Goal: Task Accomplishment & Management: Use online tool/utility

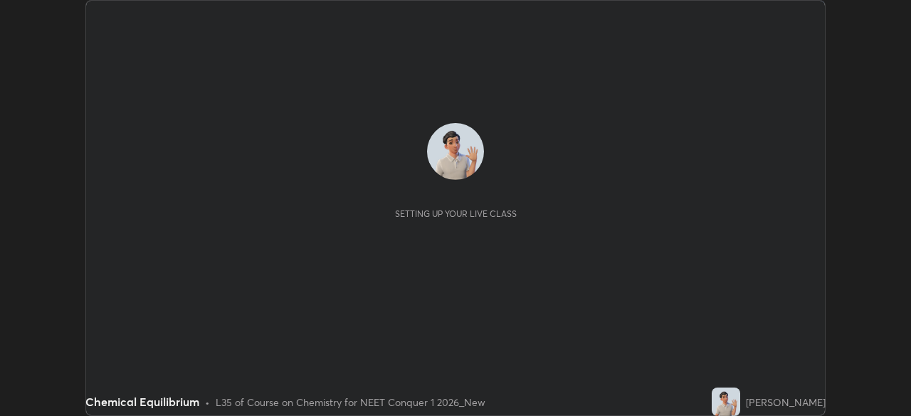
scroll to position [416, 910]
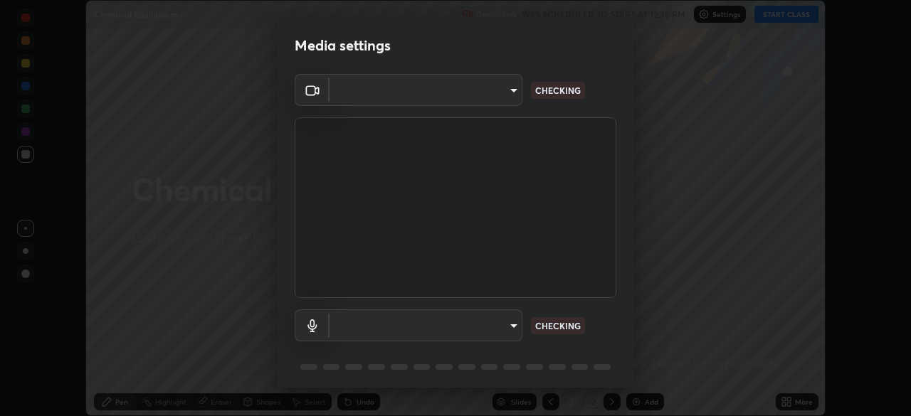
type input "27782adc23e2fb2e9a25af94410cad793eda472e13505a4e640454b7a0983fad"
type input "communications"
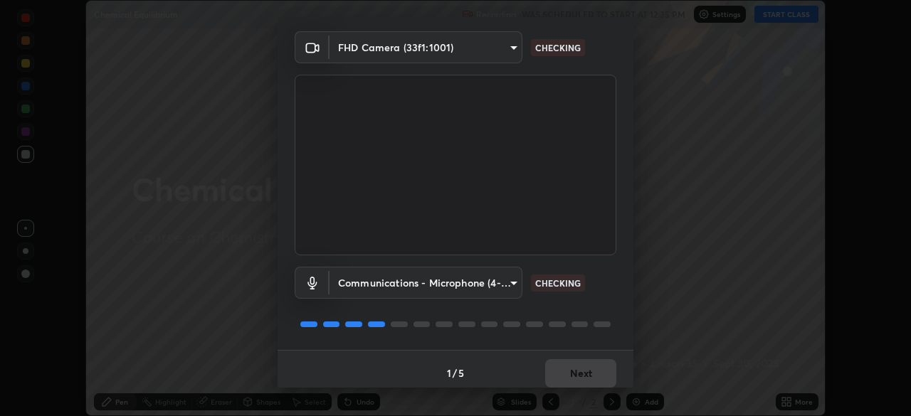
scroll to position [51, 0]
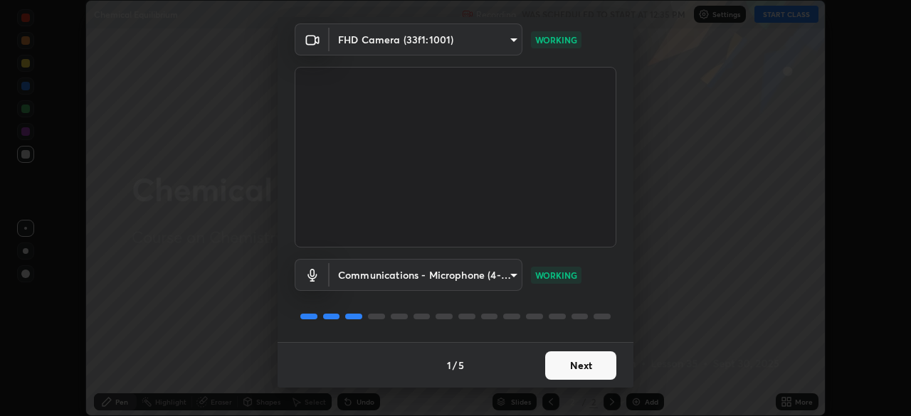
click at [558, 363] on button "Next" at bounding box center [580, 365] width 71 height 28
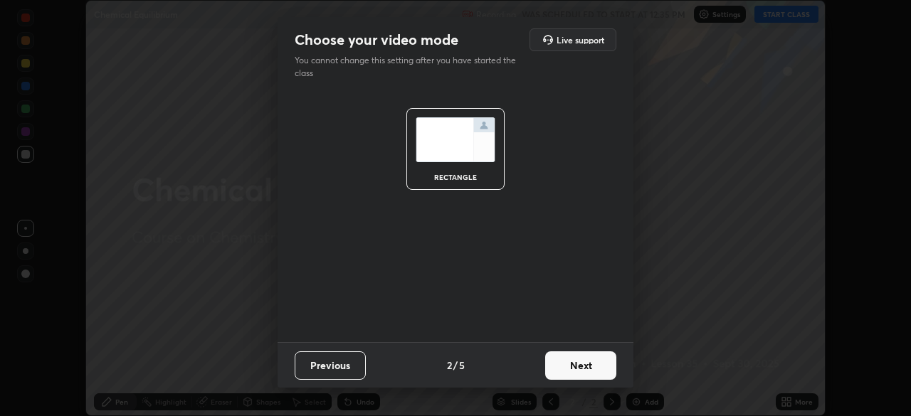
scroll to position [0, 0]
click at [561, 366] on button "Next" at bounding box center [580, 365] width 71 height 28
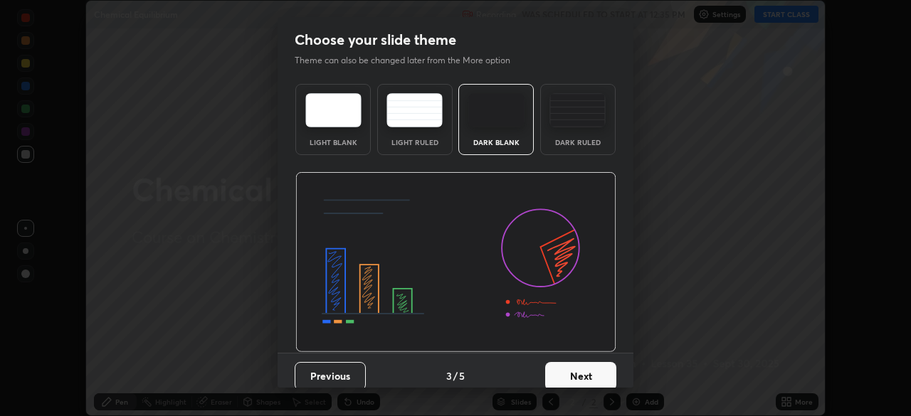
click at [561, 366] on button "Next" at bounding box center [580, 376] width 71 height 28
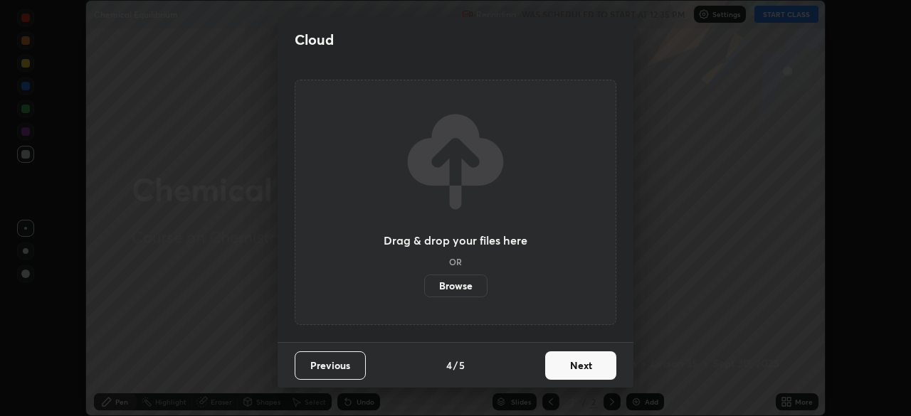
click at [561, 364] on button "Next" at bounding box center [580, 365] width 71 height 28
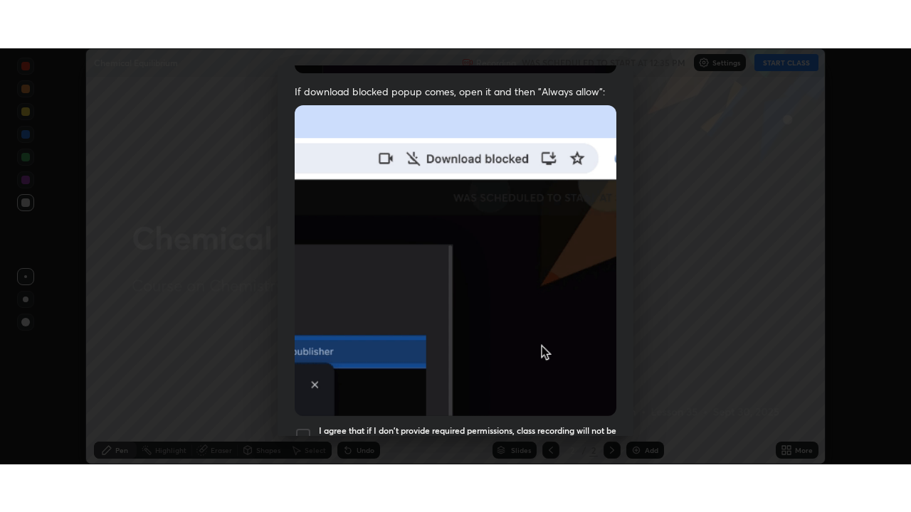
scroll to position [330, 0]
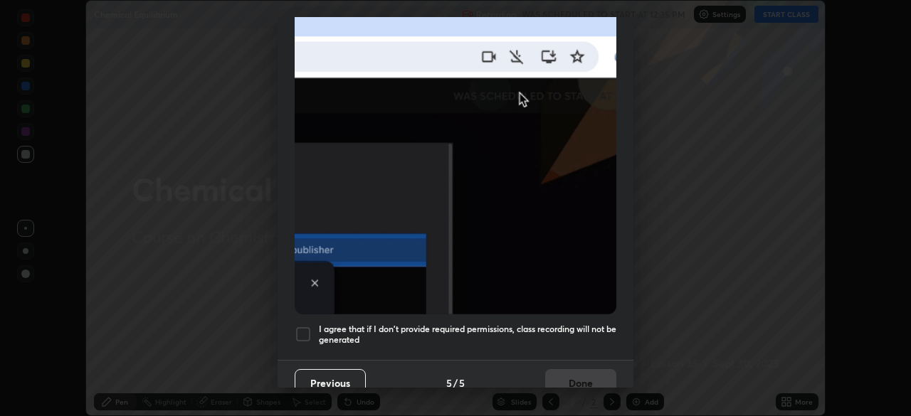
click at [548, 325] on h5 "I agree that if I don't provide required permissions, class recording will not …" at bounding box center [467, 335] width 297 height 22
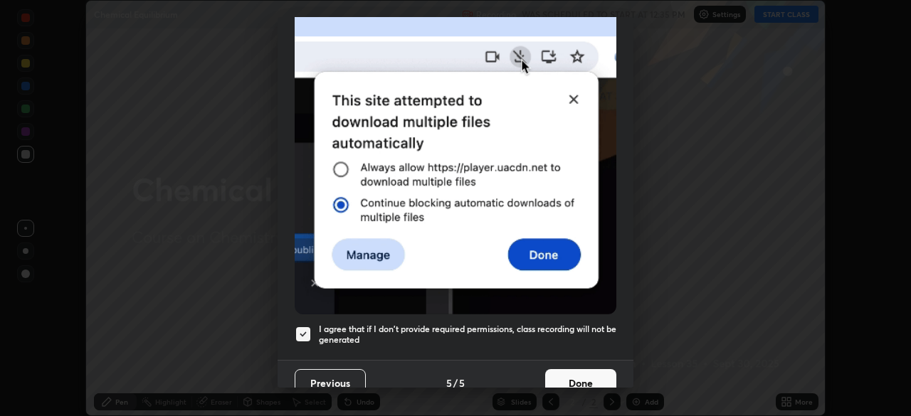
click at [565, 375] on button "Done" at bounding box center [580, 383] width 71 height 28
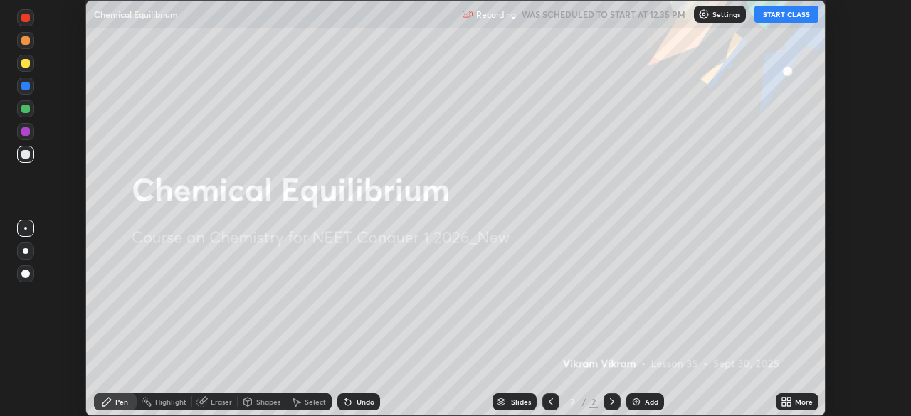
click at [770, 15] on button "START CLASS" at bounding box center [786, 14] width 64 height 17
click at [639, 403] on img at bounding box center [635, 401] width 11 height 11
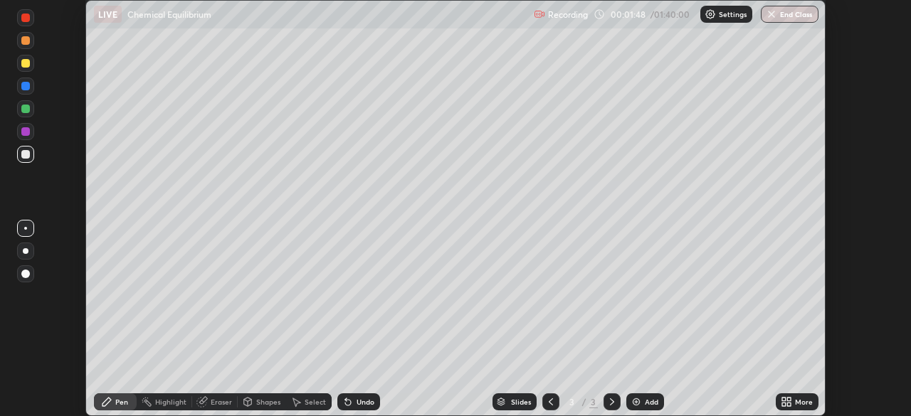
click at [359, 400] on div "Undo" at bounding box center [365, 401] width 18 height 7
click at [361, 395] on div "Undo" at bounding box center [358, 401] width 43 height 17
click at [26, 110] on div at bounding box center [25, 109] width 9 height 9
click at [349, 396] on div "Undo" at bounding box center [358, 401] width 43 height 17
click at [345, 399] on icon at bounding box center [345, 398] width 1 height 1
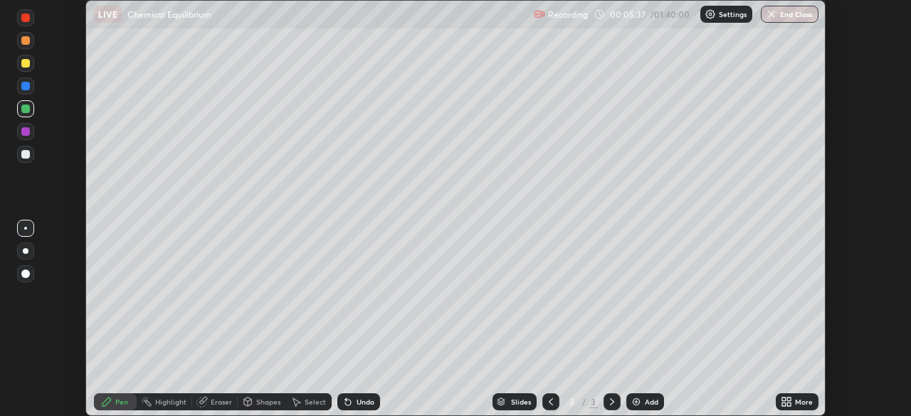
click at [24, 134] on div at bounding box center [25, 131] width 9 height 9
click at [637, 404] on img at bounding box center [635, 401] width 11 height 11
click at [356, 405] on div "Undo" at bounding box center [365, 401] width 18 height 7
click at [347, 402] on icon at bounding box center [348, 403] width 6 height 6
click at [346, 403] on icon at bounding box center [348, 403] width 6 height 6
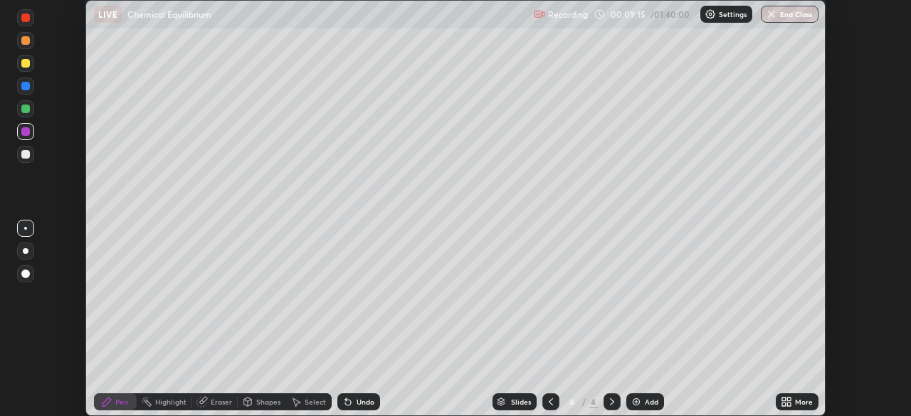
click at [346, 403] on icon at bounding box center [348, 403] width 6 height 6
click at [351, 400] on div "Undo" at bounding box center [358, 401] width 43 height 17
click at [26, 154] on div at bounding box center [25, 154] width 9 height 9
click at [366, 410] on div "Undo" at bounding box center [358, 401] width 43 height 17
click at [366, 407] on div "Undo" at bounding box center [358, 401] width 43 height 17
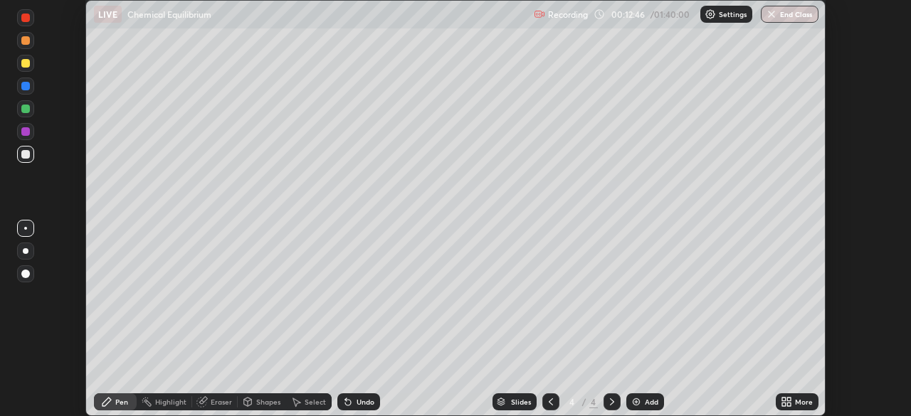
click at [367, 408] on div "Undo" at bounding box center [358, 401] width 43 height 17
click at [367, 407] on div "Undo" at bounding box center [358, 401] width 43 height 17
click at [368, 408] on div "Undo" at bounding box center [358, 401] width 43 height 17
click at [361, 404] on div "Undo" at bounding box center [365, 401] width 18 height 7
click at [361, 401] on div "Undo" at bounding box center [365, 401] width 18 height 7
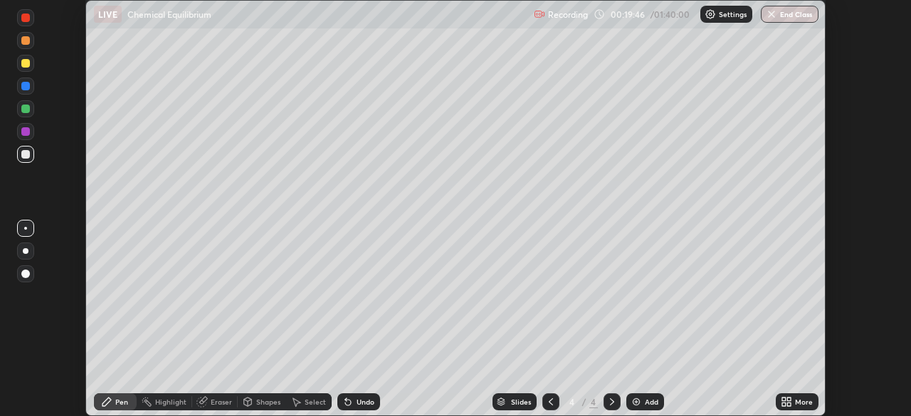
click at [635, 408] on div "Add" at bounding box center [645, 401] width 38 height 17
click at [28, 109] on div at bounding box center [25, 109] width 9 height 9
click at [353, 401] on div "Undo" at bounding box center [358, 401] width 43 height 17
click at [28, 156] on div at bounding box center [25, 154] width 9 height 9
click at [345, 399] on icon at bounding box center [345, 398] width 1 height 1
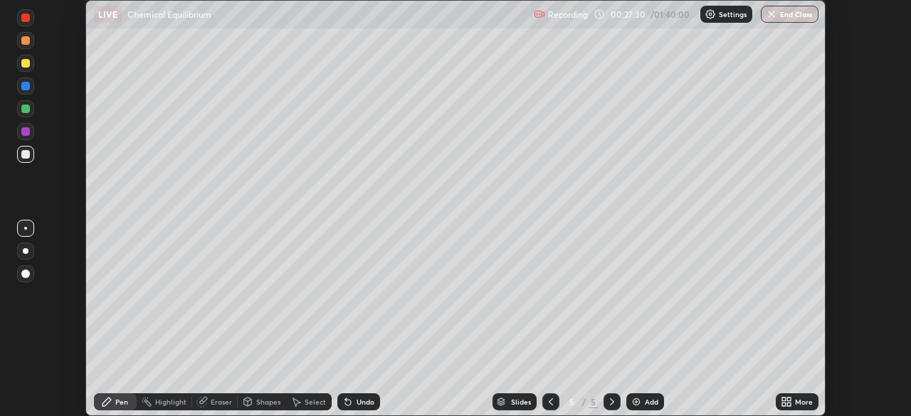
click at [635, 406] on img at bounding box center [635, 401] width 11 height 11
click at [23, 65] on div at bounding box center [25, 63] width 9 height 9
click at [354, 398] on div "Undo" at bounding box center [358, 401] width 43 height 17
click at [646, 400] on div "Add" at bounding box center [651, 401] width 14 height 7
click at [353, 398] on div "Undo" at bounding box center [358, 401] width 43 height 17
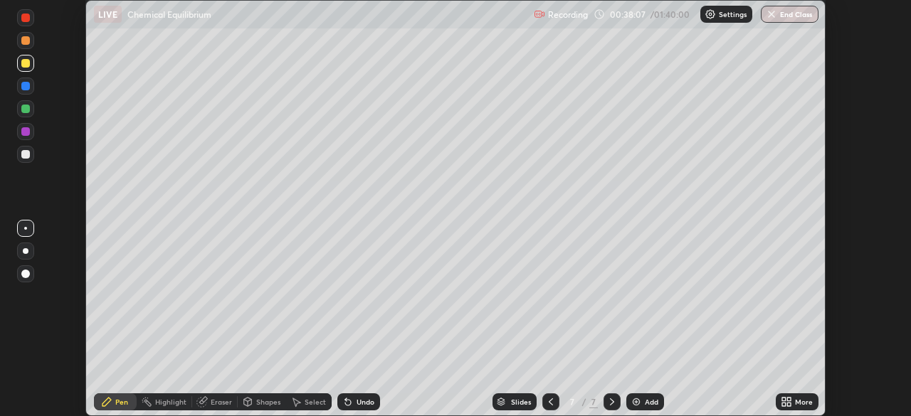
click at [367, 401] on div "Undo" at bounding box center [365, 401] width 18 height 7
click at [368, 398] on div "Undo" at bounding box center [365, 401] width 18 height 7
click at [361, 395] on div "Undo" at bounding box center [358, 401] width 43 height 17
click at [26, 155] on div at bounding box center [25, 154] width 9 height 9
click at [27, 133] on div at bounding box center [25, 131] width 9 height 9
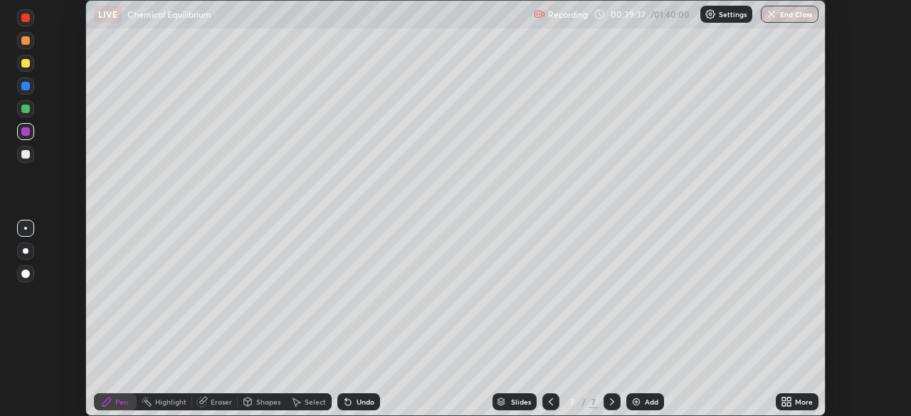
click at [25, 89] on div at bounding box center [25, 86] width 9 height 9
click at [27, 87] on div at bounding box center [25, 86] width 9 height 9
click at [25, 68] on div at bounding box center [25, 63] width 17 height 17
click at [26, 42] on div at bounding box center [25, 40] width 9 height 9
click at [26, 139] on div at bounding box center [25, 131] width 17 height 17
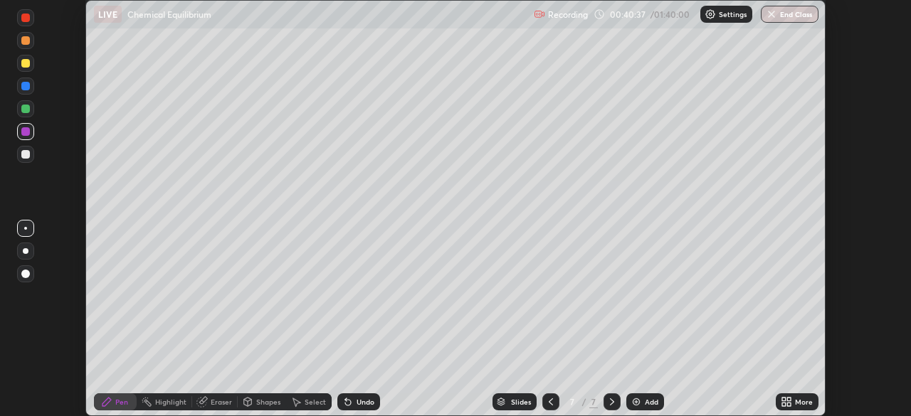
click at [29, 156] on div at bounding box center [25, 154] width 9 height 9
click at [548, 407] on icon at bounding box center [550, 401] width 11 height 11
click at [610, 402] on icon at bounding box center [611, 401] width 11 height 11
click at [549, 402] on icon at bounding box center [550, 401] width 11 height 11
click at [610, 398] on icon at bounding box center [612, 401] width 4 height 7
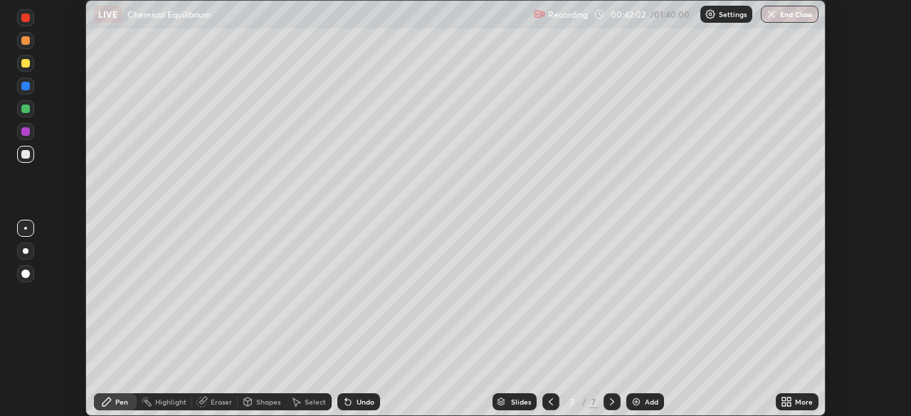
click at [26, 109] on div at bounding box center [25, 109] width 9 height 9
click at [31, 41] on div at bounding box center [25, 40] width 17 height 17
click at [647, 396] on div "Add" at bounding box center [645, 401] width 38 height 17
click at [366, 400] on div "Undo" at bounding box center [365, 401] width 18 height 7
click at [547, 402] on icon at bounding box center [550, 401] width 11 height 11
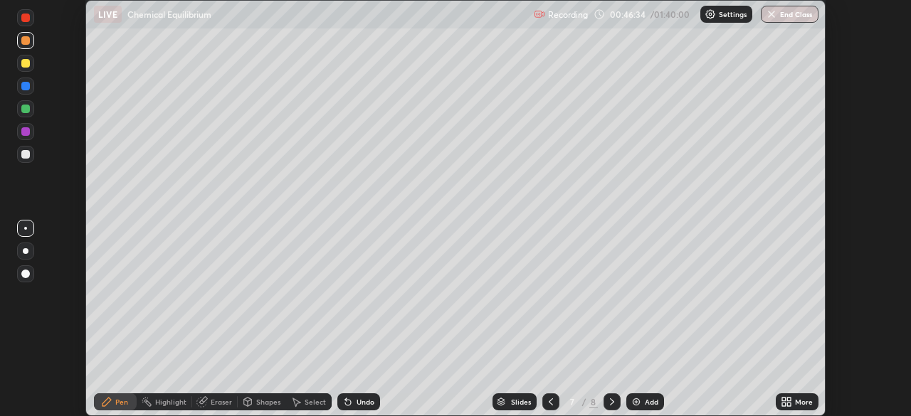
click at [607, 397] on icon at bounding box center [611, 401] width 11 height 11
click at [366, 405] on div "Undo" at bounding box center [365, 401] width 18 height 7
click at [366, 402] on div "Undo" at bounding box center [365, 401] width 18 height 7
click at [366, 401] on div "Undo" at bounding box center [365, 401] width 18 height 7
click at [361, 402] on div "Undo" at bounding box center [365, 401] width 18 height 7
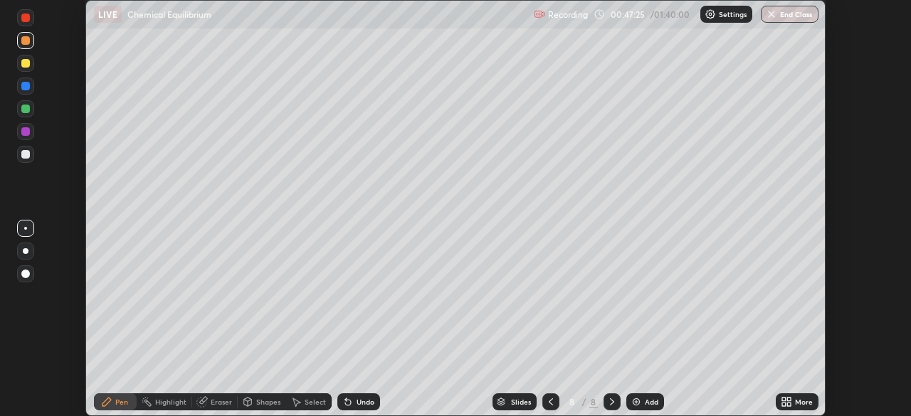
click at [356, 400] on div "Undo" at bounding box center [365, 401] width 18 height 7
click at [358, 405] on div "Undo" at bounding box center [365, 401] width 18 height 7
click at [367, 398] on div "Undo" at bounding box center [365, 401] width 18 height 7
click at [368, 402] on div "Undo" at bounding box center [365, 401] width 18 height 7
click at [367, 396] on div "Undo" at bounding box center [358, 401] width 43 height 17
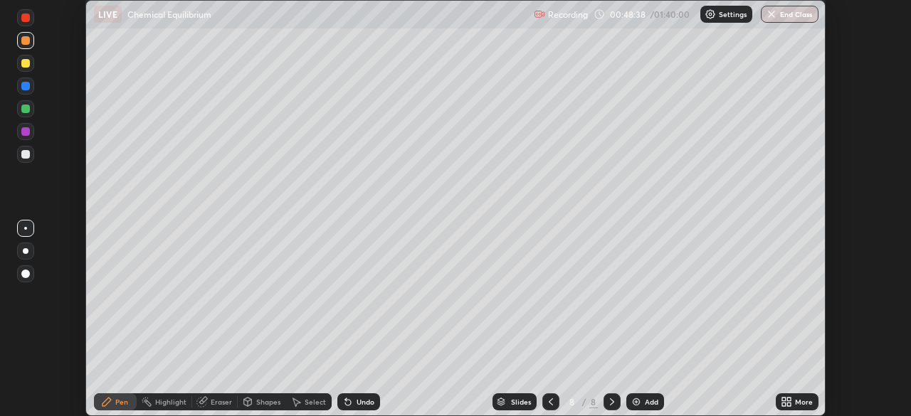
click at [373, 400] on div "Undo" at bounding box center [358, 401] width 43 height 17
click at [642, 403] on div "Add" at bounding box center [645, 401] width 38 height 17
click at [356, 403] on div "Undo" at bounding box center [365, 401] width 18 height 7
click at [352, 405] on div "Undo" at bounding box center [358, 401] width 43 height 17
click at [28, 64] on div at bounding box center [25, 63] width 9 height 9
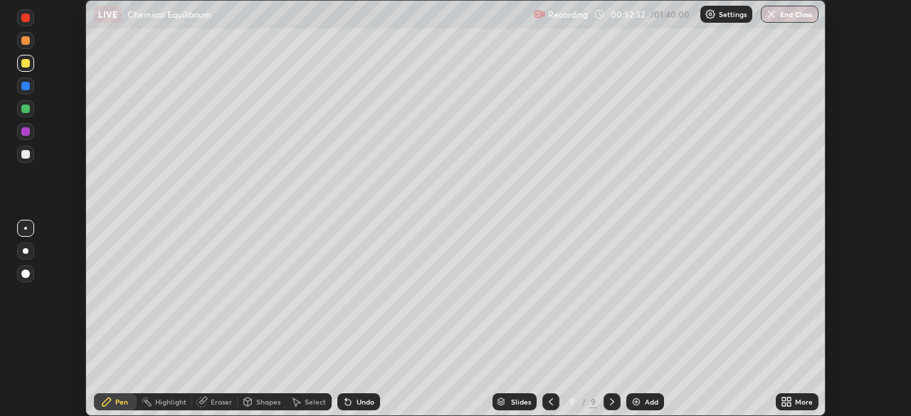
click at [359, 400] on div "Undo" at bounding box center [365, 401] width 18 height 7
click at [642, 404] on div "Add" at bounding box center [645, 401] width 38 height 17
click at [26, 83] on div at bounding box center [25, 86] width 9 height 9
click at [359, 402] on div "Undo" at bounding box center [365, 401] width 18 height 7
click at [359, 403] on div "Undo" at bounding box center [365, 401] width 18 height 7
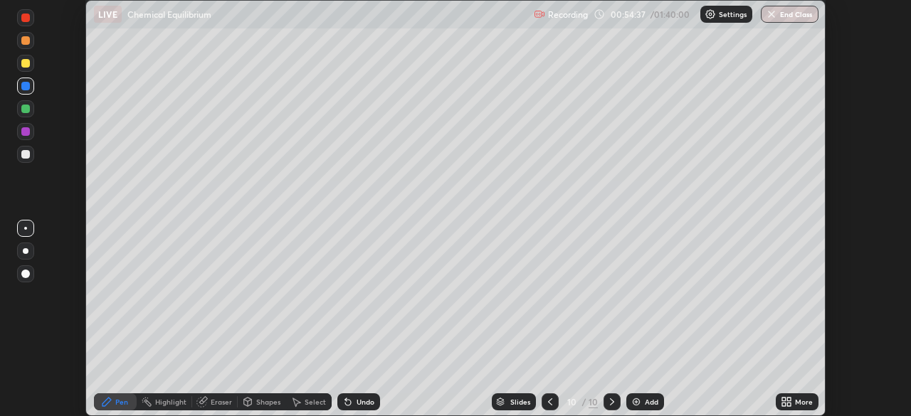
click at [359, 402] on div "Undo" at bounding box center [365, 401] width 18 height 7
click at [362, 402] on div "Undo" at bounding box center [365, 401] width 18 height 7
click at [352, 400] on div "Undo" at bounding box center [358, 401] width 43 height 17
click at [353, 404] on div "Undo" at bounding box center [358, 401] width 43 height 17
click at [541, 396] on div at bounding box center [549, 401] width 17 height 17
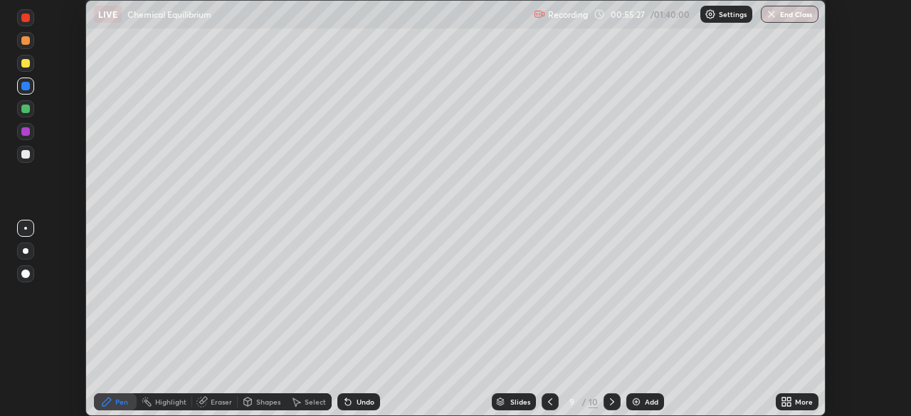
click at [548, 402] on icon at bounding box center [549, 401] width 11 height 11
click at [612, 402] on icon at bounding box center [612, 401] width 4 height 7
click at [609, 408] on div at bounding box center [611, 401] width 17 height 17
click at [603, 396] on div at bounding box center [611, 401] width 17 height 17
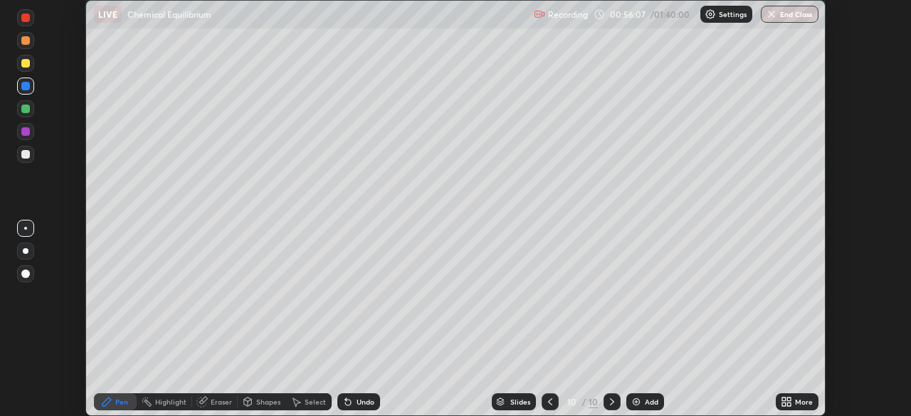
click at [31, 347] on div at bounding box center [25, 302] width 23 height 171
click at [628, 394] on div "Add" at bounding box center [645, 401] width 38 height 17
click at [28, 69] on div at bounding box center [25, 63] width 17 height 17
click at [216, 400] on div "Eraser" at bounding box center [221, 401] width 21 height 7
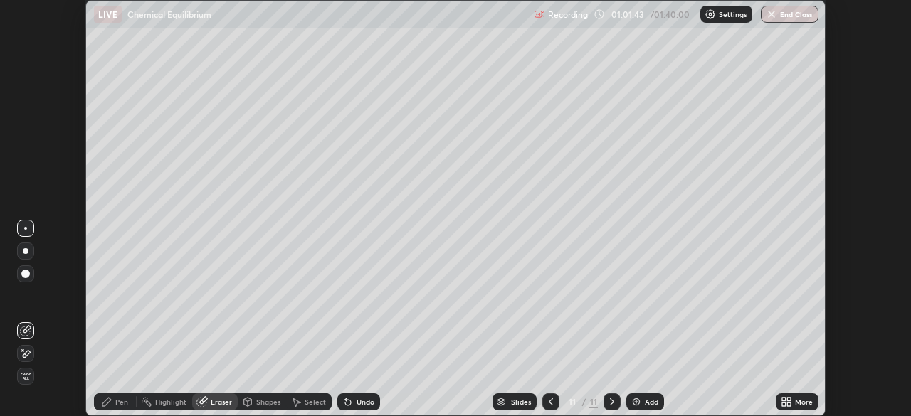
click at [112, 400] on div "Pen" at bounding box center [115, 401] width 43 height 17
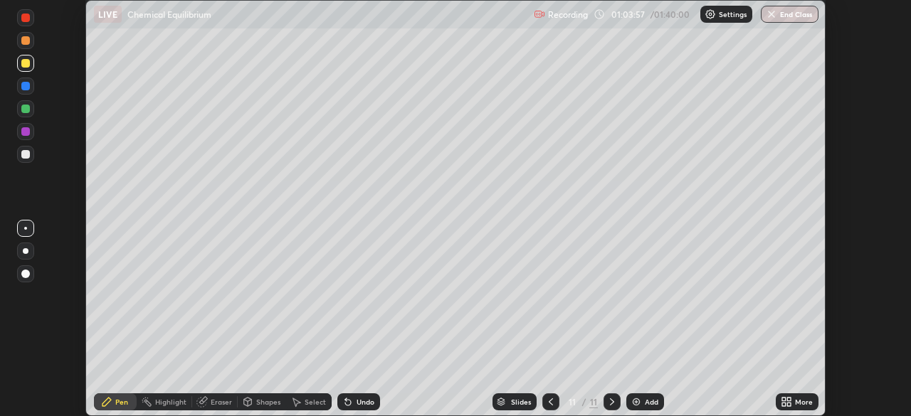
click at [642, 407] on div "Add" at bounding box center [645, 401] width 38 height 17
click at [351, 395] on div "Undo" at bounding box center [358, 401] width 43 height 17
click at [356, 405] on div "Undo" at bounding box center [365, 401] width 18 height 7
click at [353, 404] on div "Undo" at bounding box center [358, 401] width 43 height 17
click at [349, 403] on icon at bounding box center [348, 403] width 6 height 6
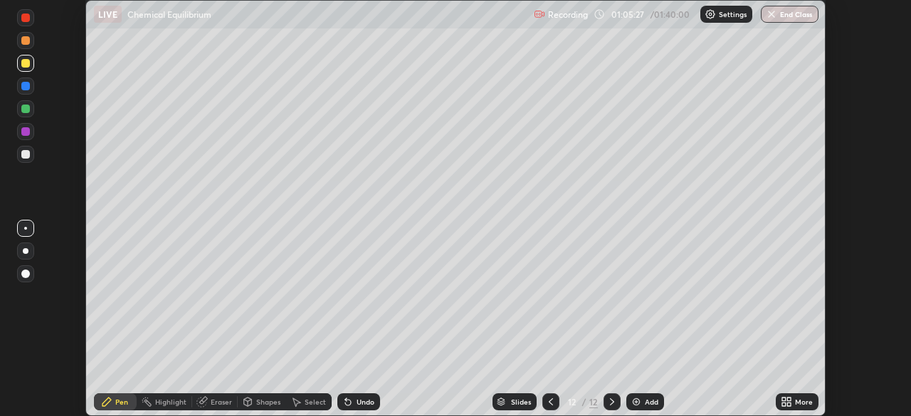
click at [347, 399] on icon at bounding box center [347, 401] width 11 height 11
click at [347, 400] on icon at bounding box center [348, 403] width 6 height 6
click at [28, 154] on div at bounding box center [25, 154] width 9 height 9
click at [639, 399] on img at bounding box center [635, 401] width 11 height 11
click at [358, 400] on div "Undo" at bounding box center [365, 401] width 18 height 7
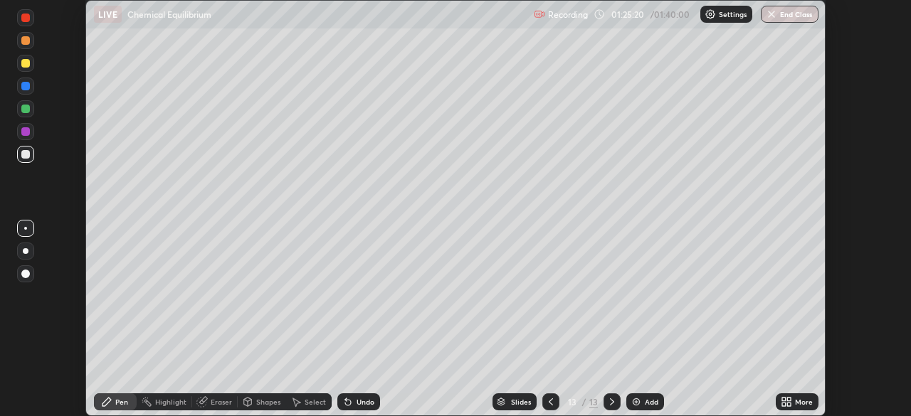
click at [24, 133] on div at bounding box center [25, 131] width 9 height 9
click at [21, 154] on div at bounding box center [25, 154] width 9 height 9
click at [345, 400] on icon at bounding box center [348, 403] width 6 height 6
click at [350, 398] on icon at bounding box center [347, 401] width 11 height 11
click at [346, 403] on icon at bounding box center [348, 403] width 6 height 6
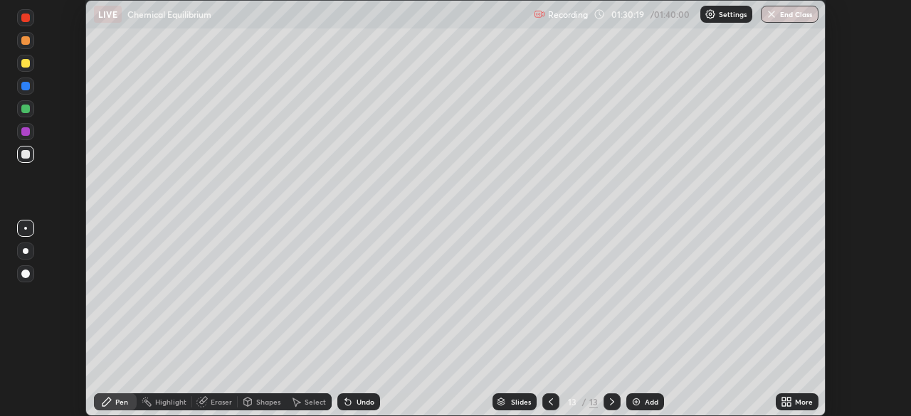
click at [23, 130] on div at bounding box center [25, 131] width 9 height 9
click at [644, 401] on div "Add" at bounding box center [651, 401] width 14 height 7
click at [25, 87] on div at bounding box center [25, 86] width 9 height 9
click at [23, 110] on div at bounding box center [25, 109] width 9 height 9
click at [266, 402] on div "Shapes" at bounding box center [268, 401] width 24 height 7
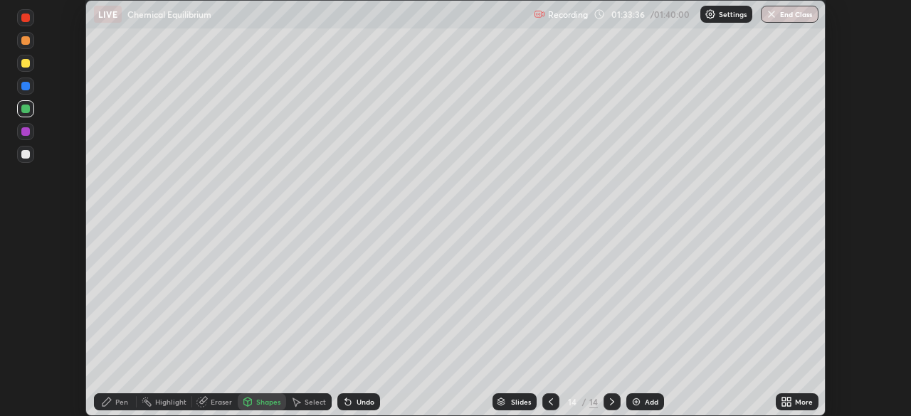
click at [311, 396] on div "Select" at bounding box center [309, 401] width 46 height 17
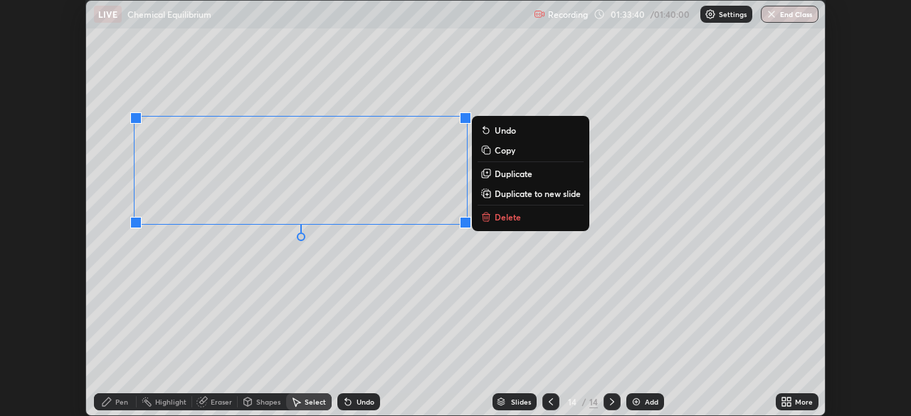
click at [510, 151] on p "Copy" at bounding box center [504, 149] width 21 height 11
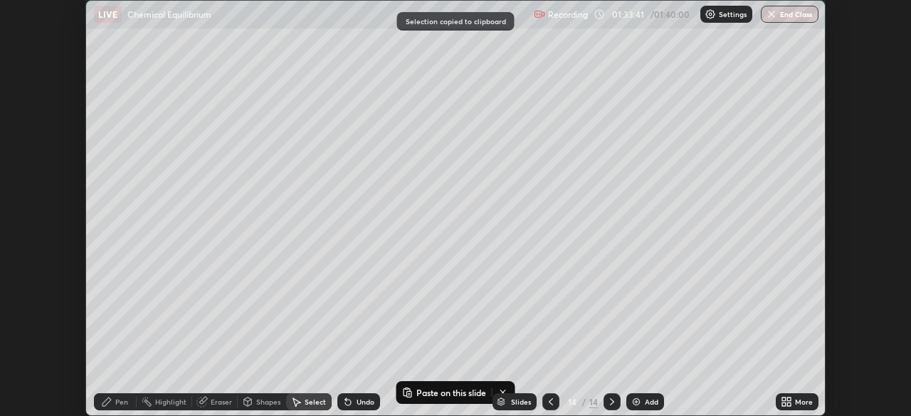
click at [612, 167] on div "0 ° Undo Copy Paste here Duplicate Duplicate to new slide Delete" at bounding box center [455, 208] width 738 height 415
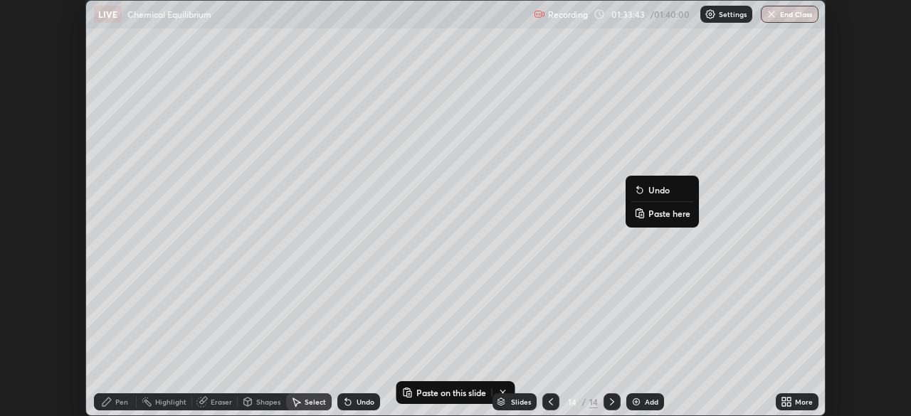
click at [667, 217] on p "Paste here" at bounding box center [669, 213] width 42 height 11
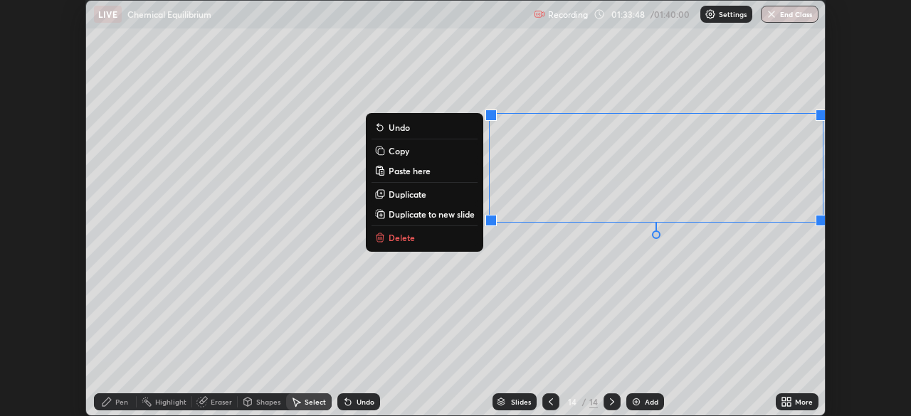
click at [661, 287] on div "0 ° Undo Copy Paste here Duplicate Duplicate to new slide Delete" at bounding box center [455, 208] width 738 height 415
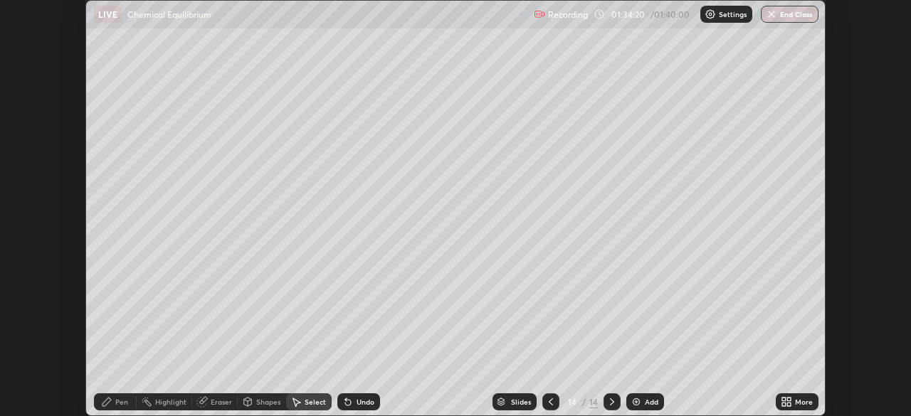
click at [807, 403] on div "More" at bounding box center [804, 401] width 18 height 7
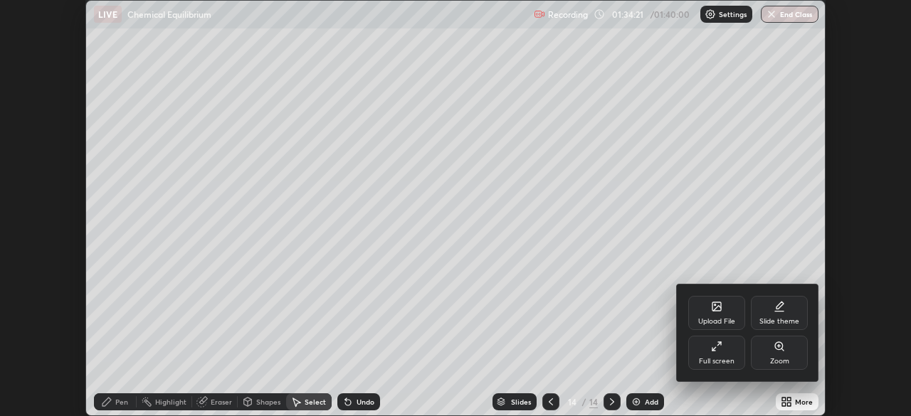
click at [734, 355] on div "Full screen" at bounding box center [716, 353] width 57 height 34
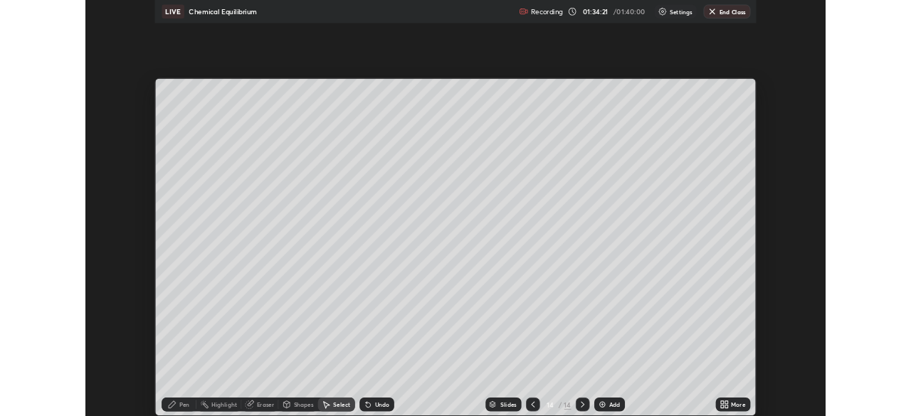
scroll to position [512, 911]
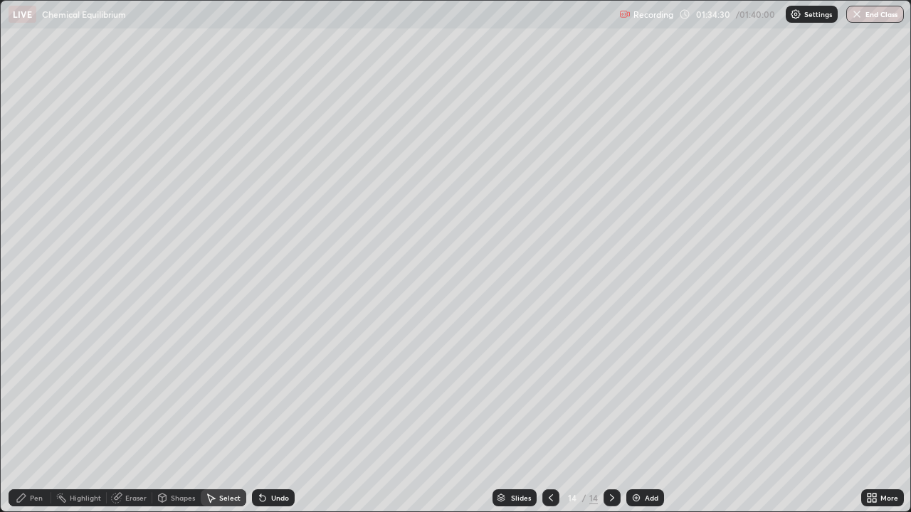
click at [657, 415] on div "Add" at bounding box center [645, 497] width 38 height 17
click at [654, 415] on div "Add" at bounding box center [651, 497] width 14 height 7
click at [553, 415] on icon at bounding box center [550, 497] width 11 height 11
click at [549, 415] on icon at bounding box center [550, 497] width 11 height 11
click at [881, 415] on div "More" at bounding box center [889, 497] width 18 height 7
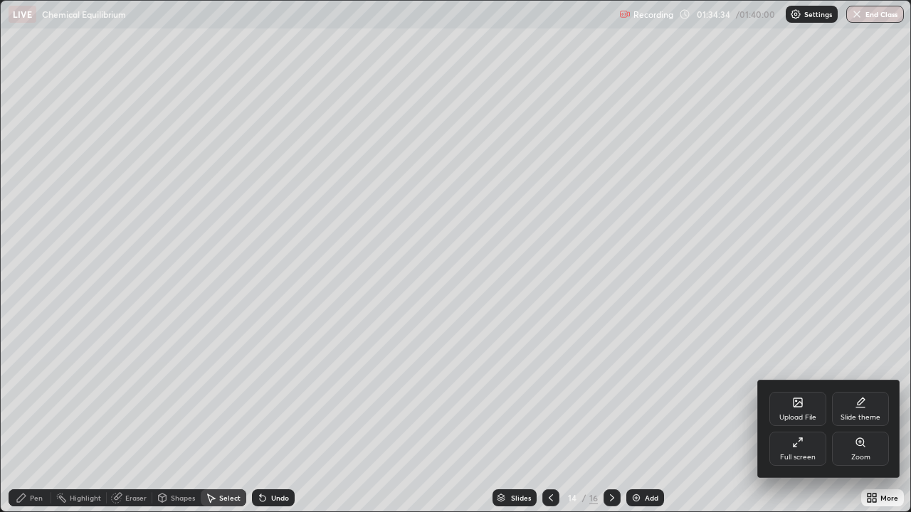
click at [809, 415] on div "Full screen" at bounding box center [797, 449] width 57 height 34
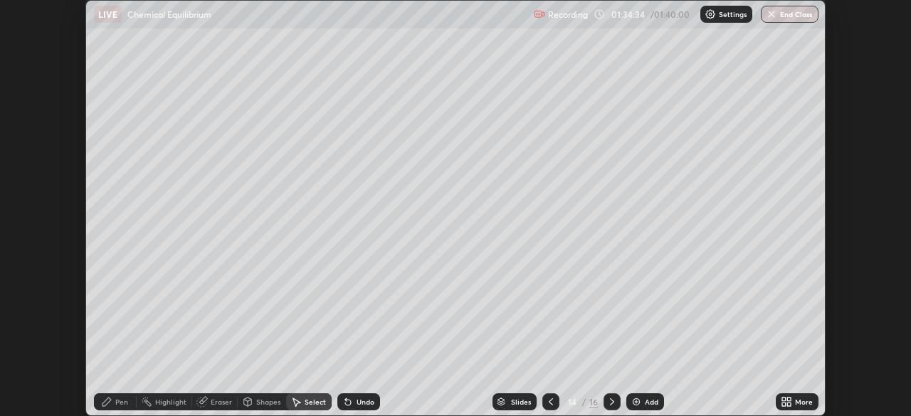
scroll to position [70717, 70223]
click at [120, 404] on div "Pen" at bounding box center [121, 401] width 13 height 7
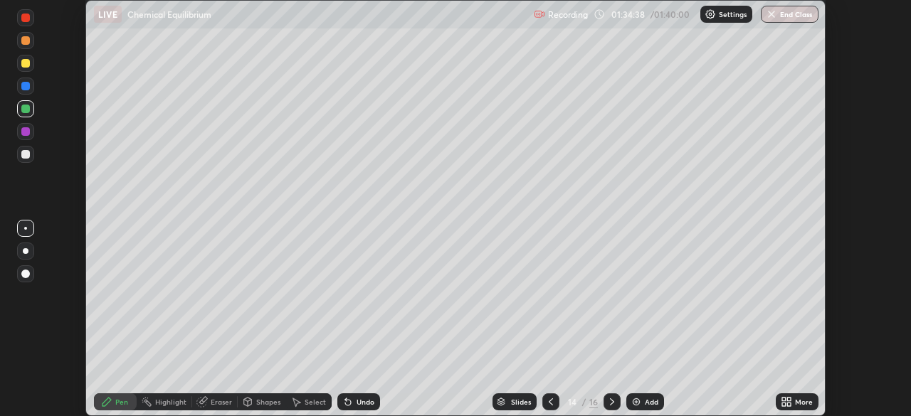
click at [26, 133] on div at bounding box center [25, 131] width 9 height 9
click at [28, 156] on div at bounding box center [25, 154] width 9 height 9
click at [359, 403] on div "Undo" at bounding box center [365, 401] width 18 height 7
click at [356, 401] on div "Undo" at bounding box center [365, 401] width 18 height 7
click at [354, 406] on div "Undo" at bounding box center [358, 401] width 43 height 17
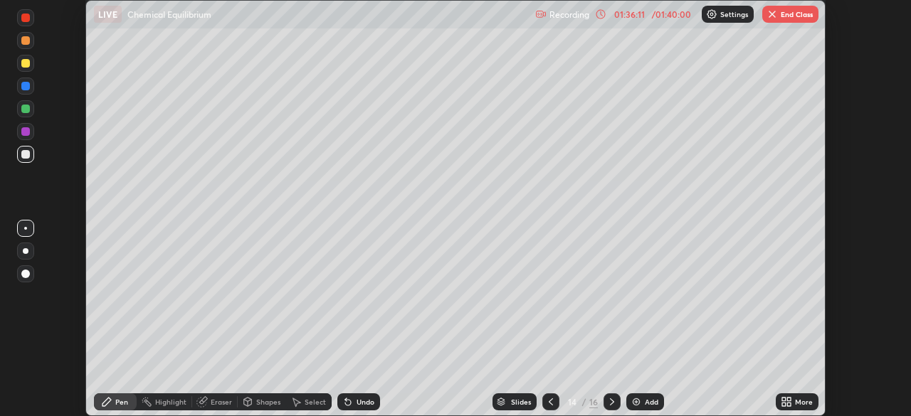
click at [849, 146] on div "Setting up your live class" at bounding box center [455, 208] width 911 height 416
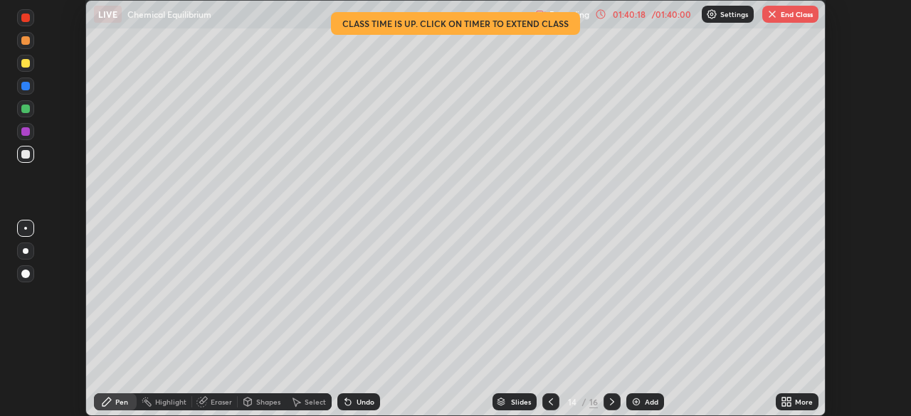
click at [797, 18] on button "End Class" at bounding box center [790, 14] width 56 height 17
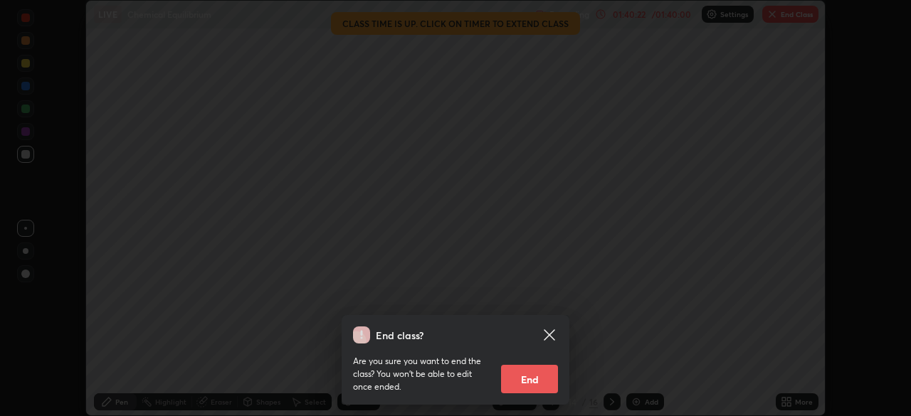
click at [538, 383] on button "End" at bounding box center [529, 379] width 57 height 28
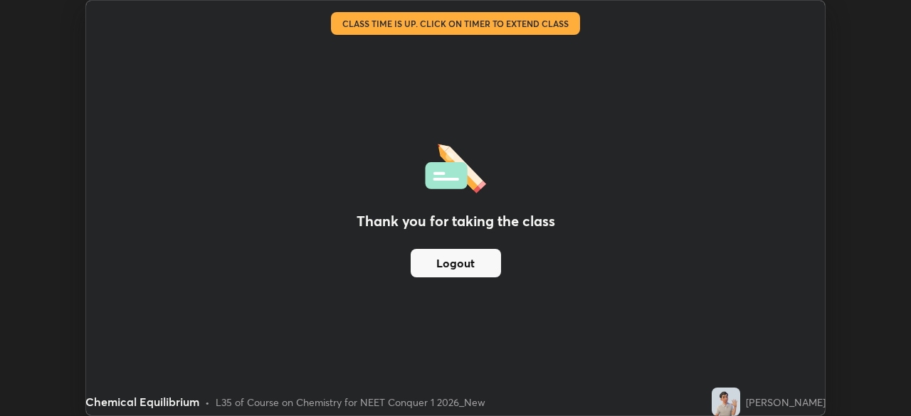
click at [867, 80] on div "Thank you for taking the class Logout Setting up your live class Class time is …" at bounding box center [455, 208] width 911 height 416
